Goal: Task Accomplishment & Management: Use online tool/utility

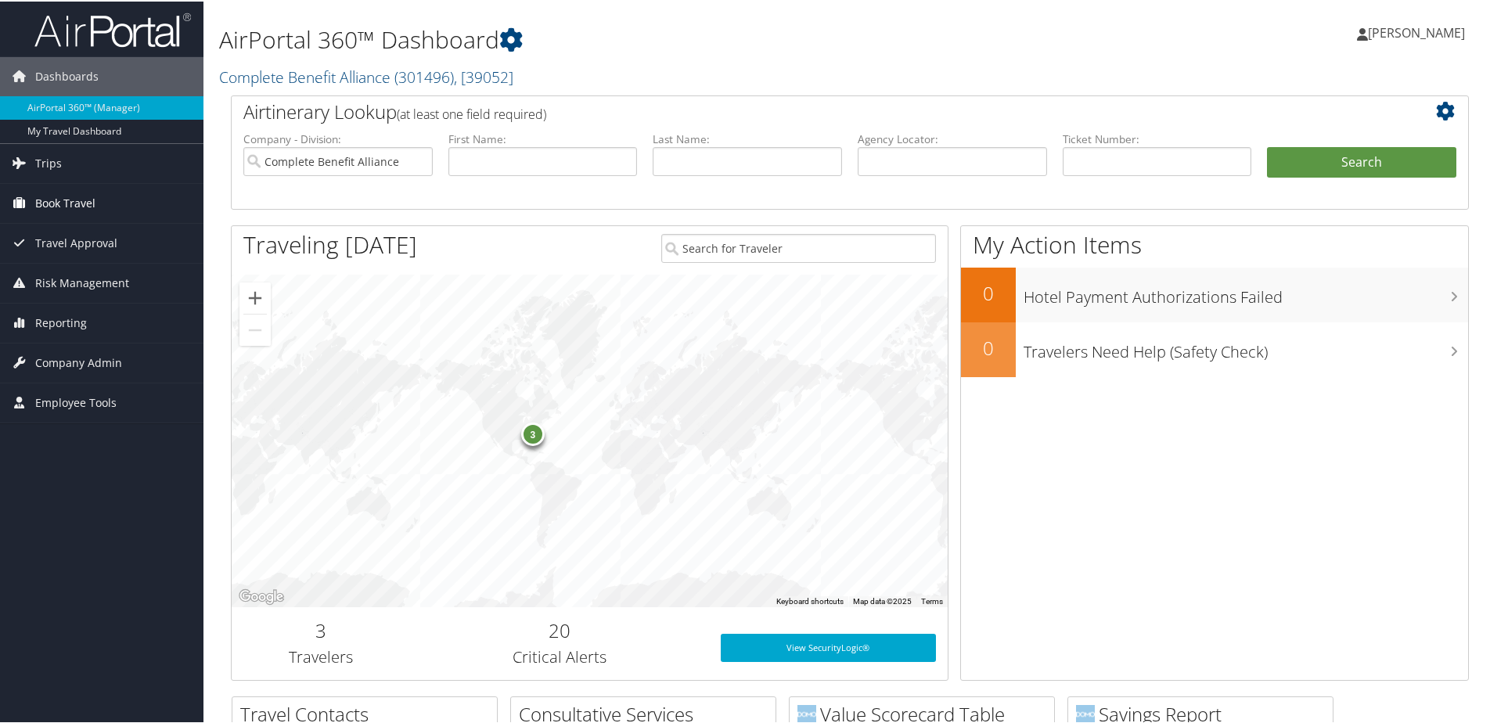
click at [60, 200] on span "Book Travel" at bounding box center [65, 201] width 60 height 39
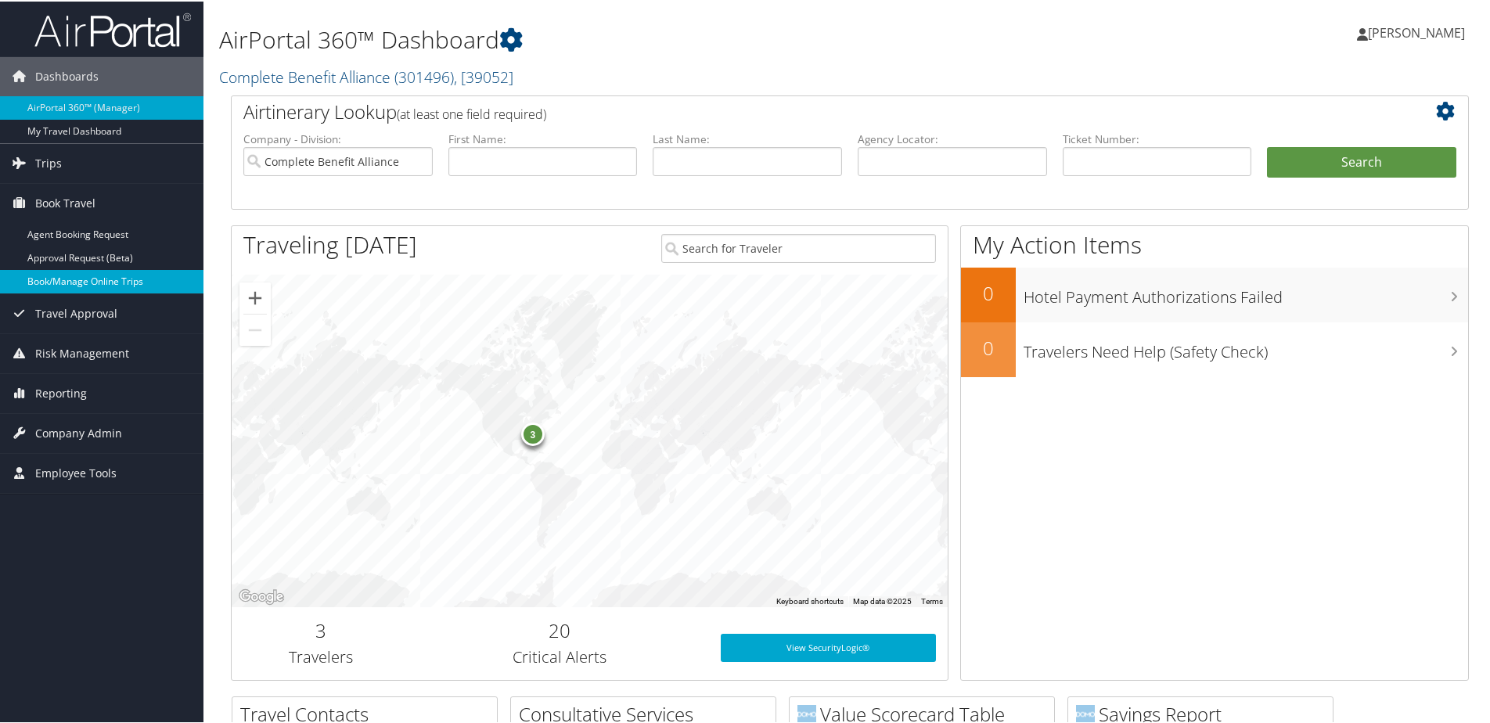
click at [78, 273] on link "Book/Manage Online Trips" at bounding box center [101, 279] width 203 height 23
